Goal: Task Accomplishment & Management: Use online tool/utility

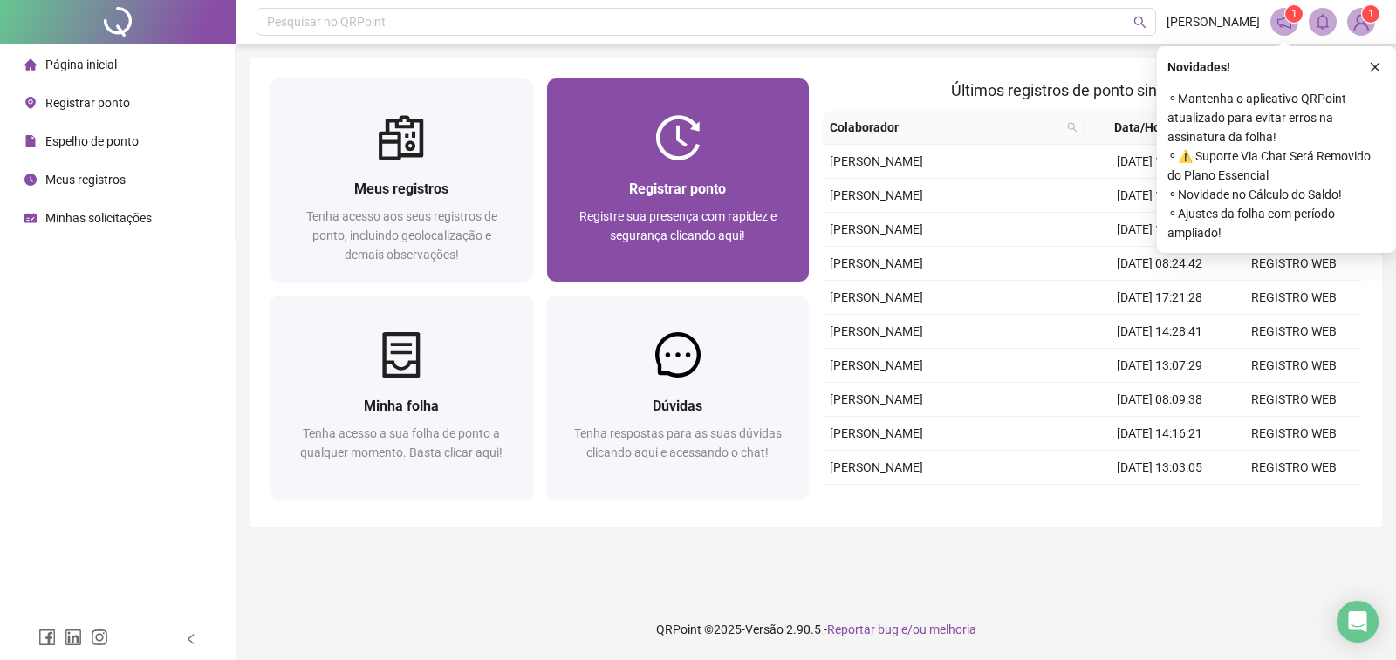
click at [660, 161] on div "Registrar ponto Registre sua presença com rapidez e segurança clicando aqui!" at bounding box center [678, 221] width 263 height 121
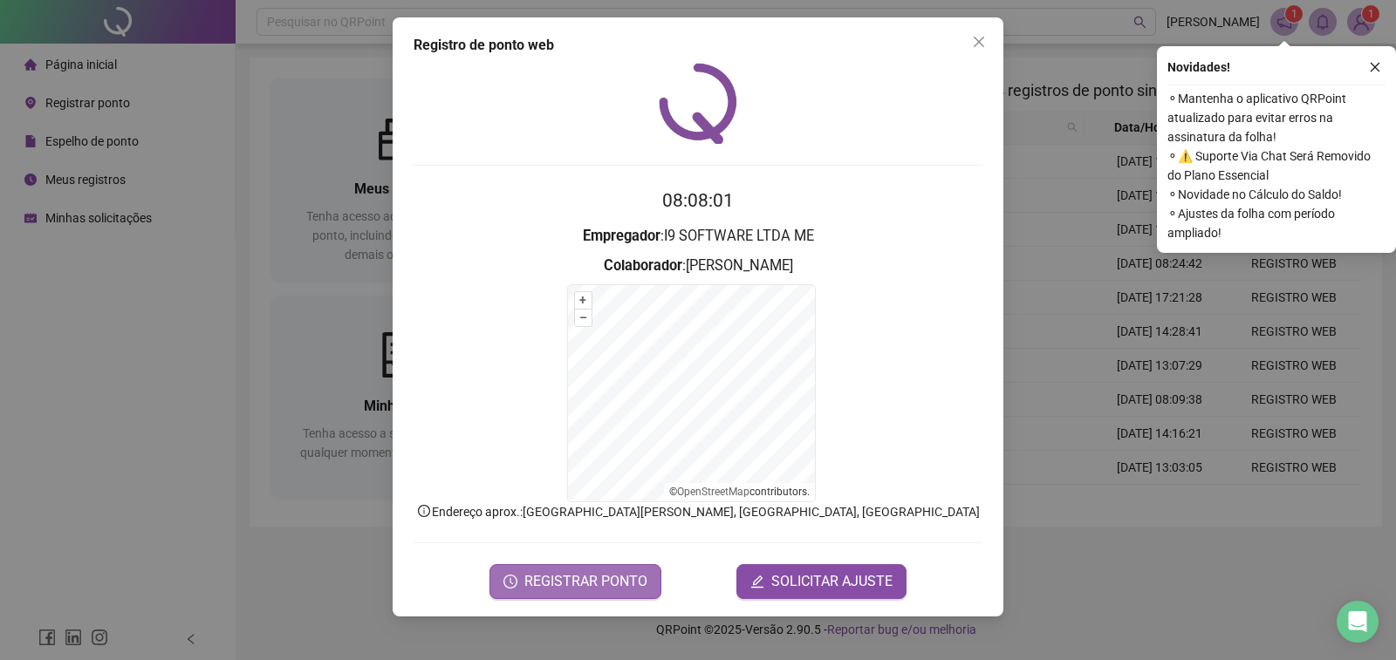
click at [538, 583] on span "REGISTRAR PONTO" at bounding box center [585, 581] width 123 height 21
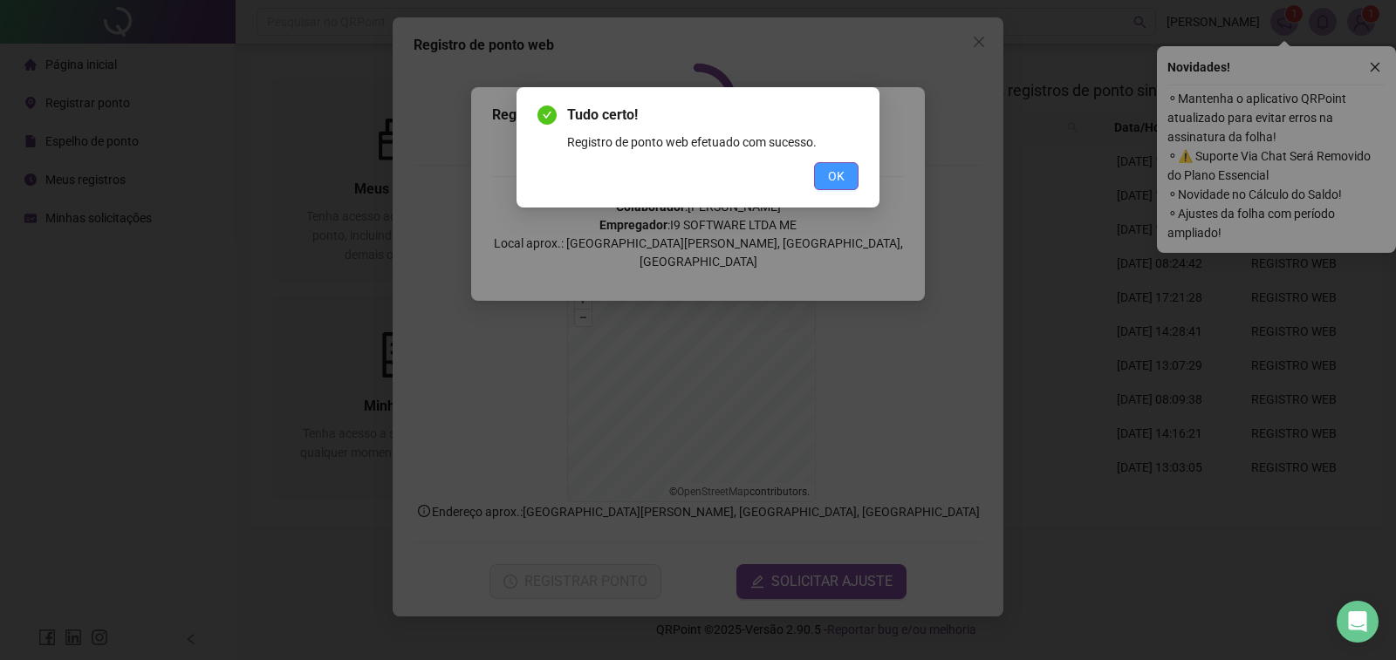
click at [838, 169] on span "OK" at bounding box center [836, 176] width 17 height 19
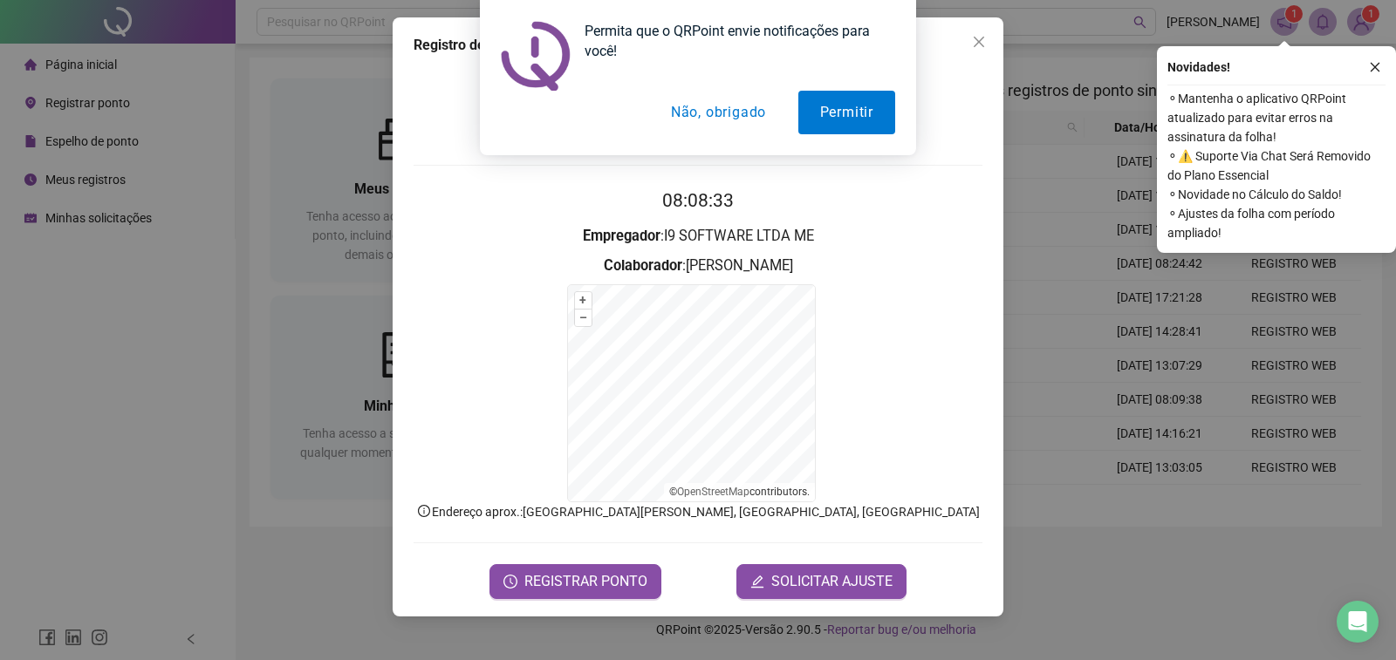
click at [721, 111] on button "Não, obrigado" at bounding box center [718, 113] width 139 height 44
